Goal: Transaction & Acquisition: Book appointment/travel/reservation

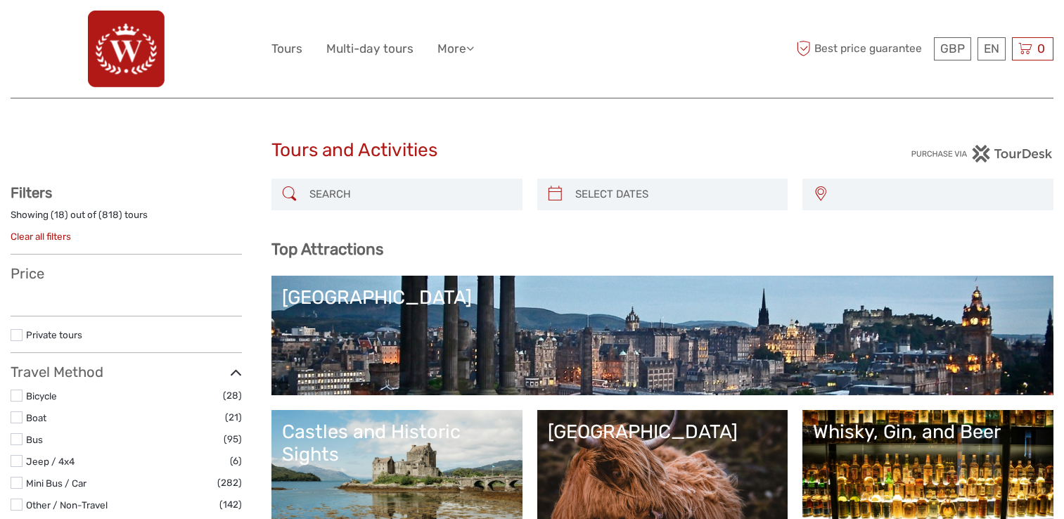
select select
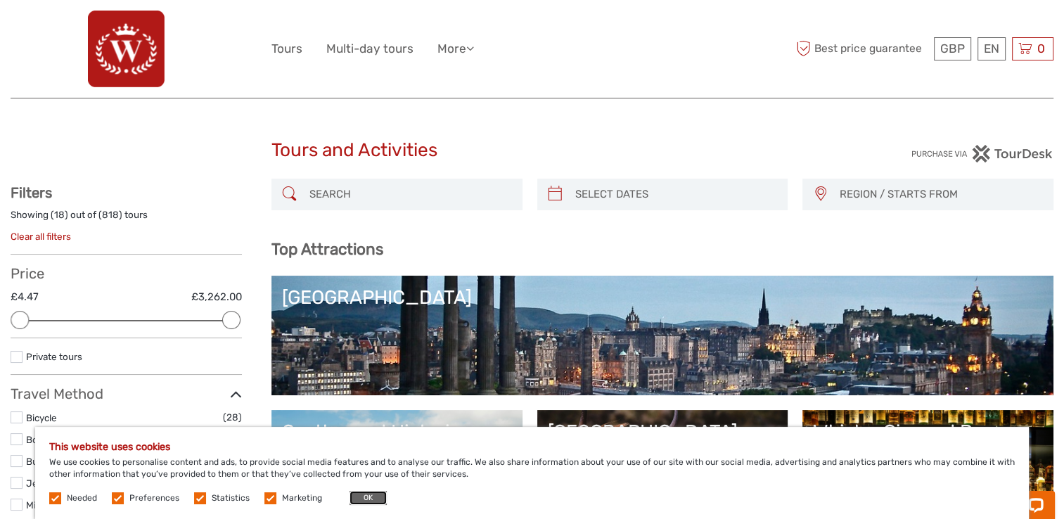
click at [366, 493] on button "OK" at bounding box center [368, 498] width 37 height 14
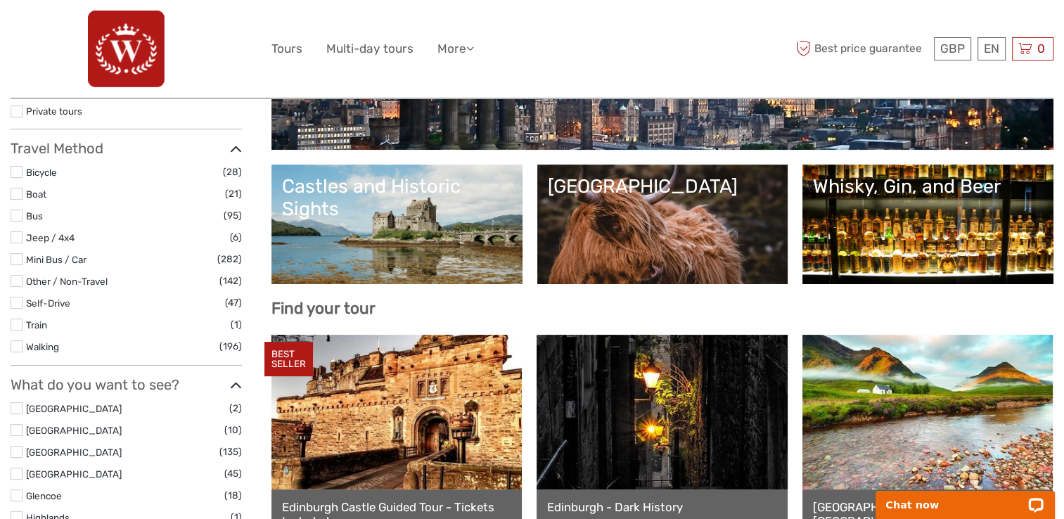
scroll to position [281, 0]
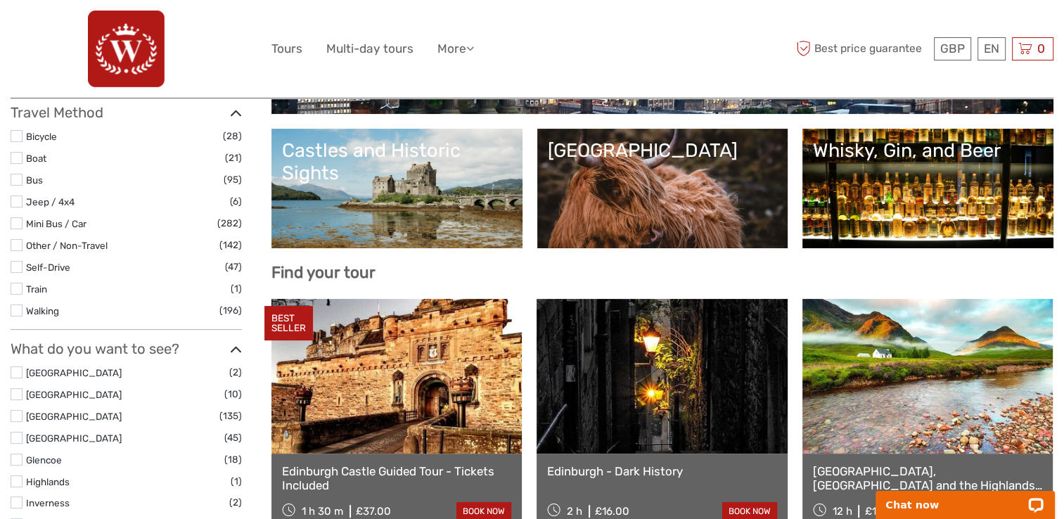
click at [397, 196] on link "Castles and Historic Sights" at bounding box center [397, 188] width 230 height 98
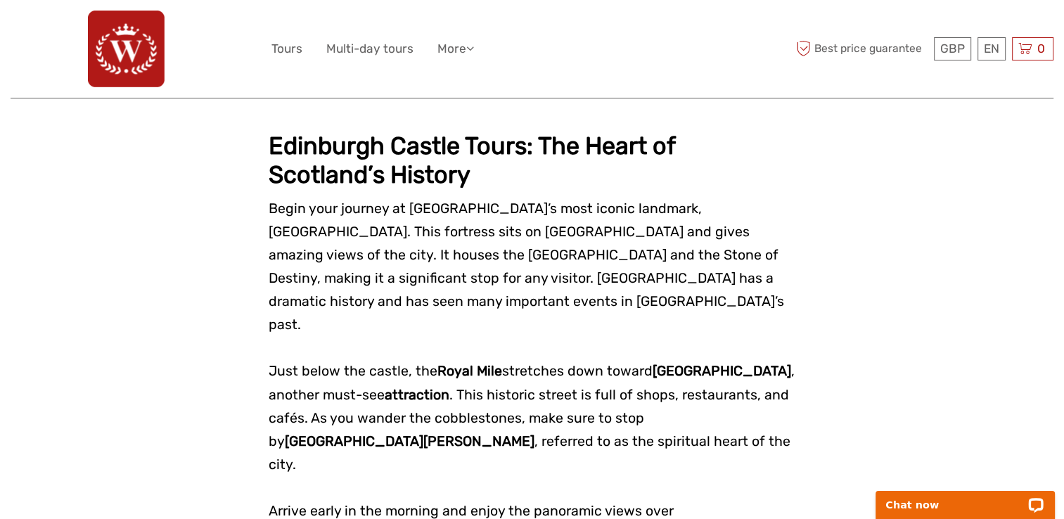
scroll to position [1336, 0]
